Goal: Transaction & Acquisition: Subscribe to service/newsletter

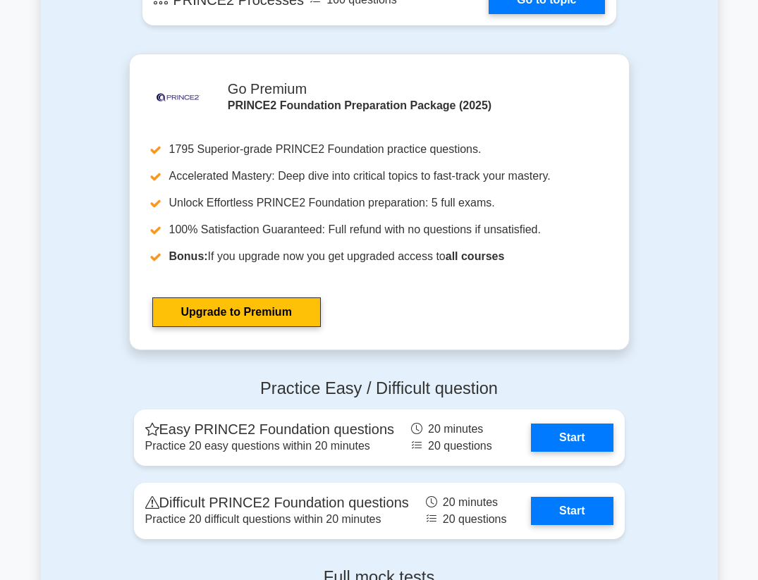
scroll to position [1672, 0]
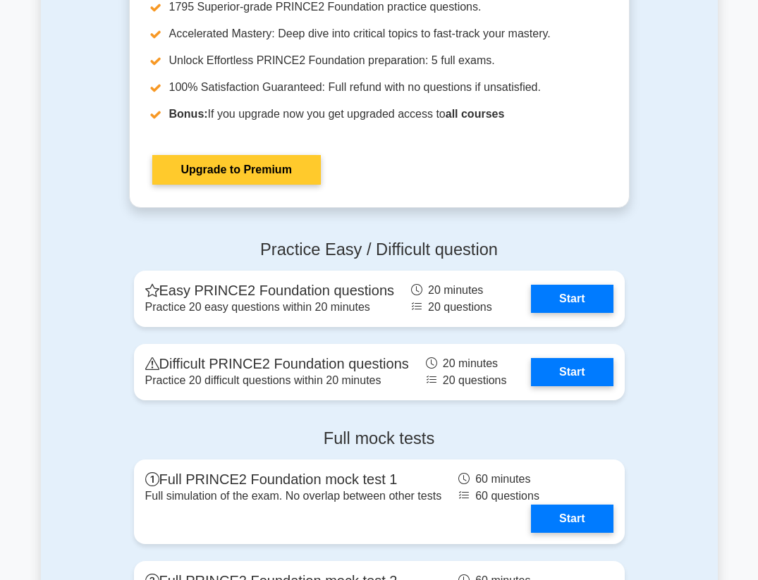
click at [217, 160] on link "Upgrade to Premium" at bounding box center [236, 170] width 168 height 30
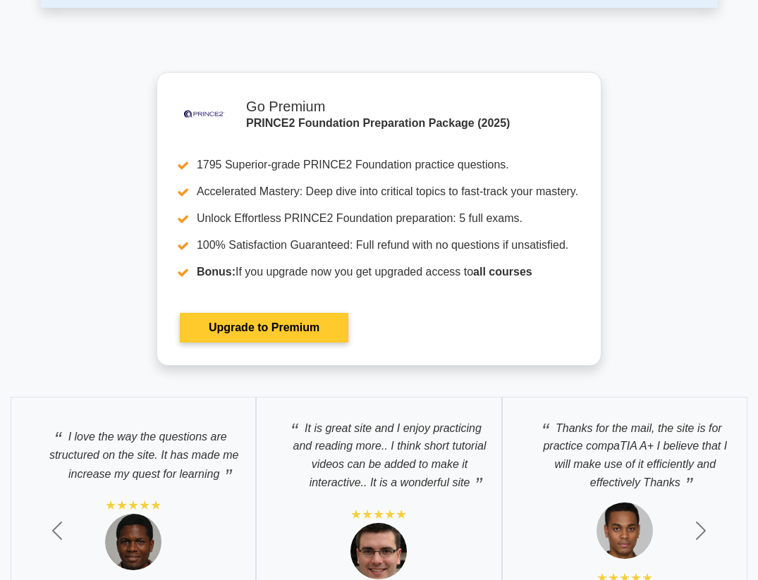
scroll to position [2559, 0]
